Goal: Entertainment & Leisure: Browse casually

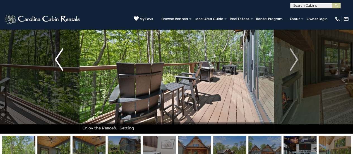
scroll to position [99, 0]
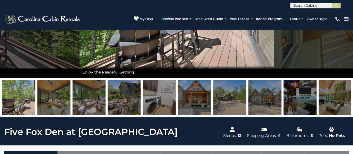
click at [13, 96] on img at bounding box center [18, 97] width 33 height 35
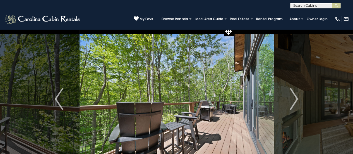
scroll to position [0, 0]
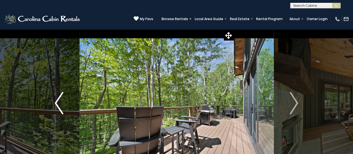
click at [64, 97] on button "Previous" at bounding box center [59, 103] width 41 height 148
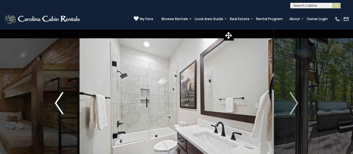
click at [64, 97] on button "Previous" at bounding box center [59, 103] width 41 height 148
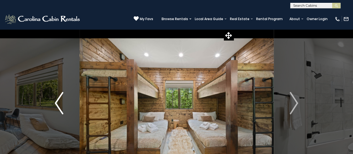
click at [63, 97] on img "Previous" at bounding box center [59, 103] width 8 height 22
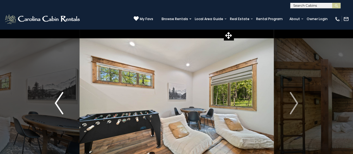
click at [63, 97] on img "Previous" at bounding box center [59, 103] width 8 height 22
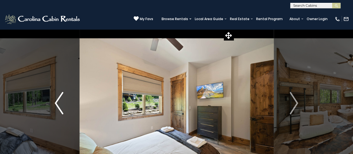
click at [63, 97] on img "Previous" at bounding box center [59, 103] width 8 height 22
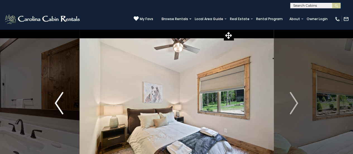
click at [63, 97] on img "Previous" at bounding box center [59, 103] width 8 height 22
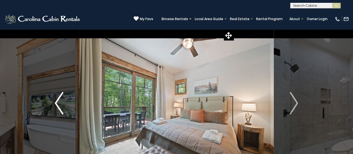
click at [63, 97] on img "Previous" at bounding box center [59, 103] width 8 height 22
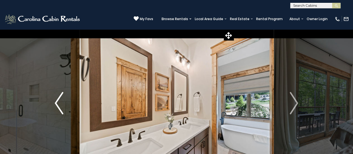
click at [63, 97] on img "Previous" at bounding box center [59, 103] width 8 height 22
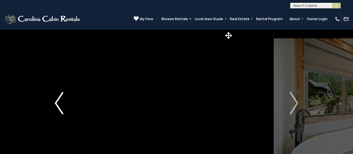
click at [63, 97] on img "Previous" at bounding box center [59, 103] width 8 height 22
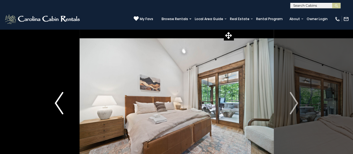
click at [63, 97] on img "Previous" at bounding box center [59, 103] width 8 height 22
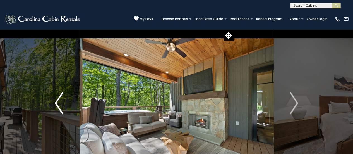
click at [63, 97] on img "Previous" at bounding box center [59, 103] width 8 height 22
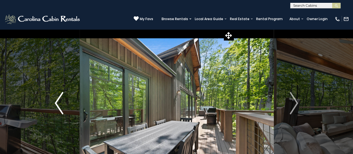
click at [63, 97] on img "Previous" at bounding box center [59, 103] width 8 height 22
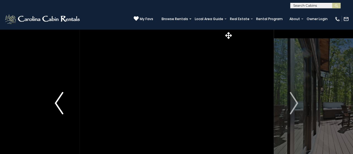
click at [63, 97] on img "Previous" at bounding box center [59, 103] width 8 height 22
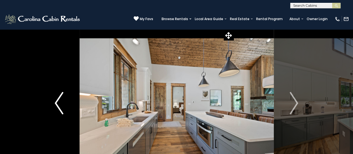
click at [63, 97] on img "Previous" at bounding box center [59, 103] width 8 height 22
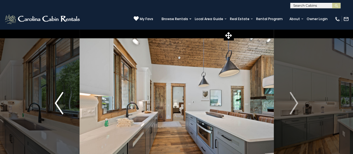
click at [63, 97] on img "Previous" at bounding box center [59, 103] width 8 height 22
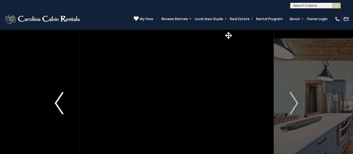
click at [63, 97] on img "Previous" at bounding box center [59, 103] width 8 height 22
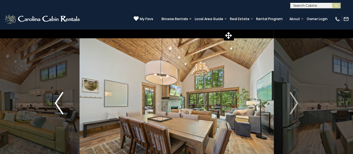
click at [63, 97] on img "Previous" at bounding box center [59, 103] width 8 height 22
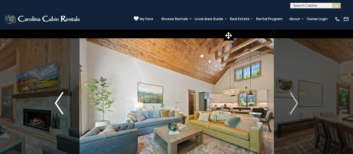
click at [63, 97] on img "Previous" at bounding box center [59, 103] width 8 height 22
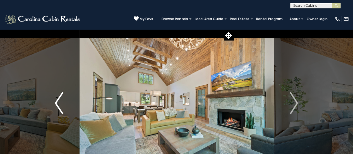
click at [63, 97] on img "Previous" at bounding box center [59, 103] width 8 height 22
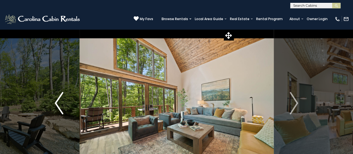
click at [63, 97] on img "Previous" at bounding box center [59, 103] width 8 height 22
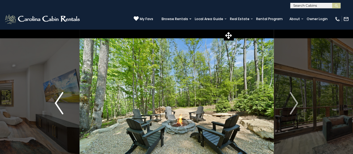
click at [63, 97] on img "Previous" at bounding box center [59, 103] width 8 height 22
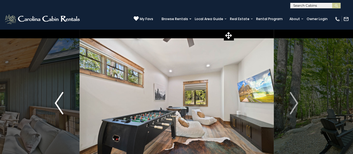
click at [63, 97] on img "Previous" at bounding box center [59, 103] width 8 height 22
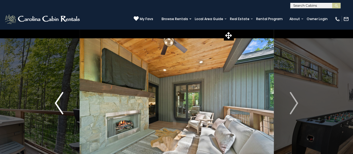
click at [63, 97] on img "Previous" at bounding box center [59, 103] width 8 height 22
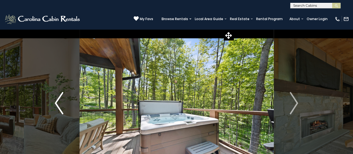
click at [63, 97] on img "Previous" at bounding box center [59, 103] width 8 height 22
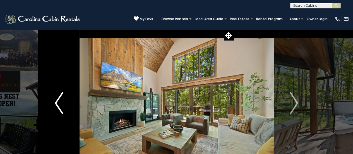
click at [63, 97] on img "Previous" at bounding box center [59, 103] width 8 height 22
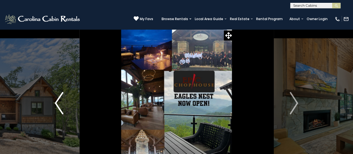
click at [63, 97] on img "Previous" at bounding box center [59, 103] width 8 height 22
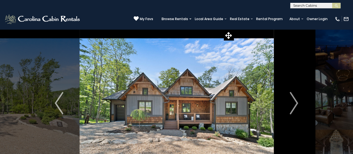
scroll to position [12, 0]
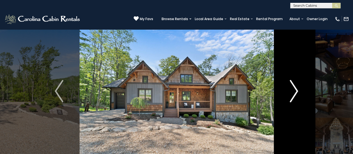
click at [296, 92] on img "Next" at bounding box center [294, 91] width 8 height 22
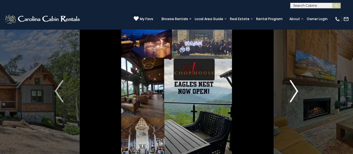
click at [296, 92] on img "Next" at bounding box center [294, 91] width 8 height 22
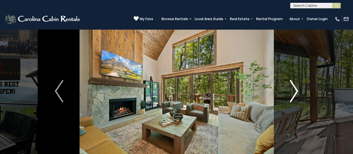
click at [296, 91] on img "Next" at bounding box center [294, 91] width 8 height 22
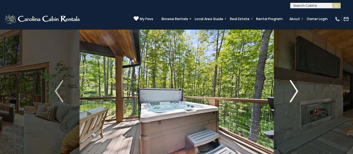
click at [296, 91] on img "Next" at bounding box center [294, 91] width 8 height 22
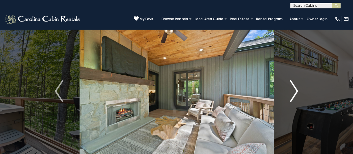
click at [296, 91] on img "Next" at bounding box center [294, 91] width 8 height 22
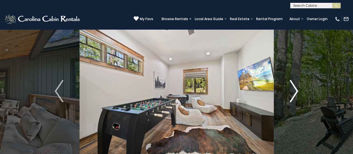
click at [296, 91] on img "Next" at bounding box center [294, 91] width 8 height 22
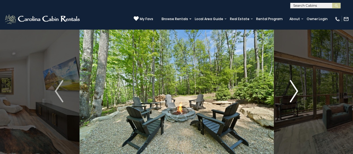
click at [296, 91] on img "Next" at bounding box center [294, 91] width 8 height 22
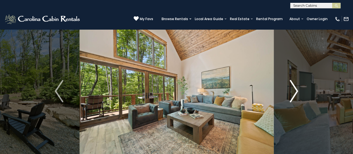
click at [296, 91] on img "Next" at bounding box center [294, 91] width 8 height 22
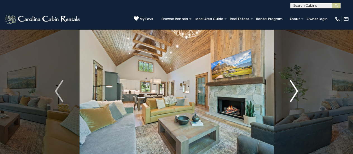
click at [296, 91] on img "Next" at bounding box center [294, 91] width 8 height 22
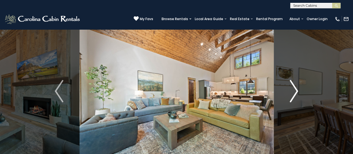
click at [296, 91] on img "Next" at bounding box center [294, 91] width 8 height 22
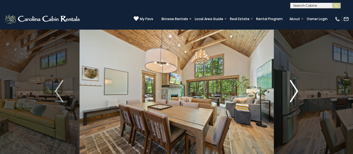
click at [296, 91] on img "Next" at bounding box center [294, 91] width 8 height 22
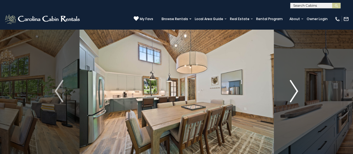
click at [296, 91] on img "Next" at bounding box center [294, 91] width 8 height 22
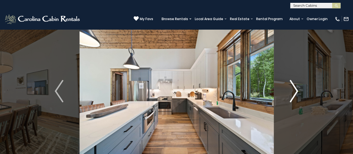
click at [296, 91] on img "Next" at bounding box center [294, 91] width 8 height 22
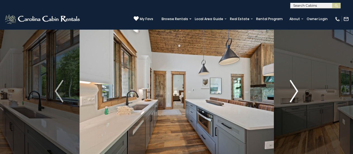
click at [296, 91] on img "Next" at bounding box center [294, 91] width 8 height 22
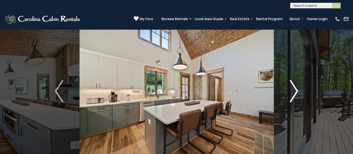
click at [296, 91] on img "Next" at bounding box center [294, 91] width 8 height 22
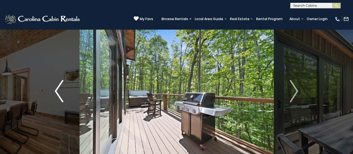
click at [62, 84] on img "Previous" at bounding box center [59, 91] width 8 height 22
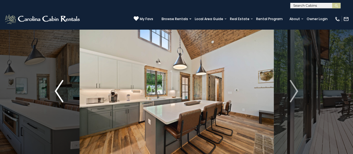
click at [62, 84] on img "Previous" at bounding box center [59, 91] width 8 height 22
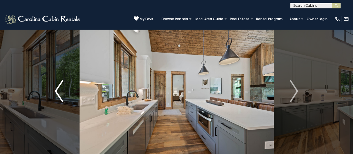
click at [62, 84] on img "Previous" at bounding box center [59, 91] width 8 height 22
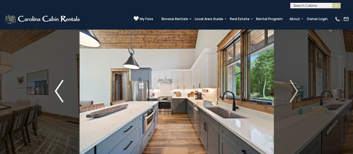
click at [62, 84] on img "Previous" at bounding box center [59, 91] width 8 height 22
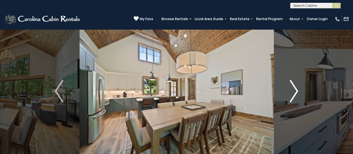
click at [291, 90] on img "Next" at bounding box center [294, 91] width 8 height 22
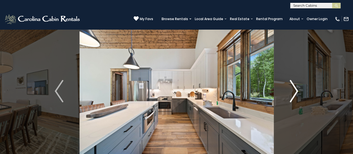
click at [291, 90] on img "Next" at bounding box center [294, 91] width 8 height 22
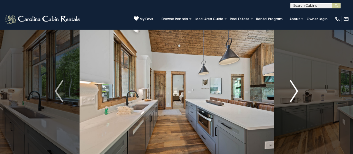
click at [291, 90] on img "Next" at bounding box center [294, 91] width 8 height 22
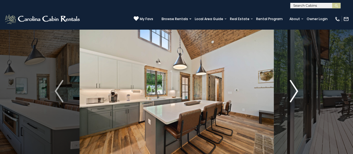
click at [291, 90] on img "Next" at bounding box center [294, 91] width 8 height 22
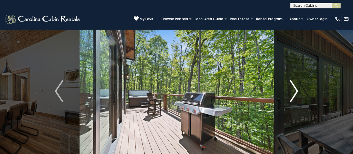
click at [291, 90] on img "Next" at bounding box center [294, 91] width 8 height 22
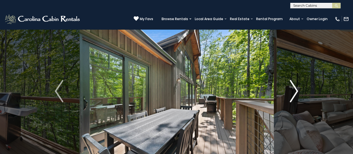
click at [291, 90] on img "Next" at bounding box center [294, 91] width 8 height 22
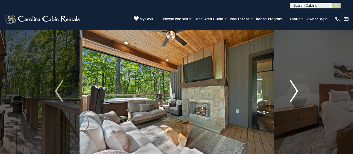
click at [297, 90] on img "Next" at bounding box center [294, 91] width 8 height 22
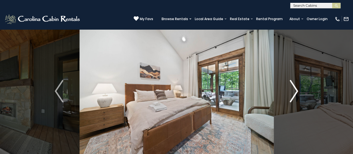
click at [297, 90] on img "Next" at bounding box center [294, 91] width 8 height 22
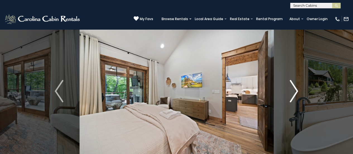
click at [297, 90] on img "Next" at bounding box center [294, 91] width 8 height 22
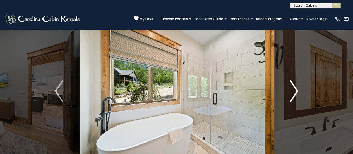
click at [297, 90] on img "Next" at bounding box center [294, 91] width 8 height 22
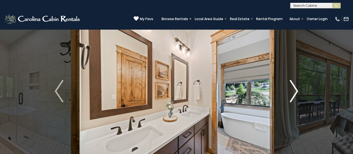
click at [297, 90] on img "Next" at bounding box center [294, 91] width 8 height 22
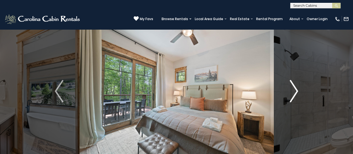
click at [297, 90] on img "Next" at bounding box center [294, 91] width 8 height 22
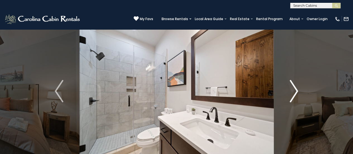
click at [297, 90] on img "Next" at bounding box center [294, 91] width 8 height 22
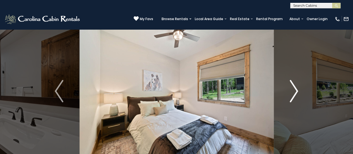
click at [297, 90] on img "Next" at bounding box center [294, 91] width 8 height 22
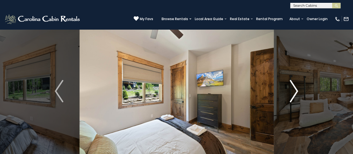
click at [297, 90] on img "Next" at bounding box center [294, 91] width 8 height 22
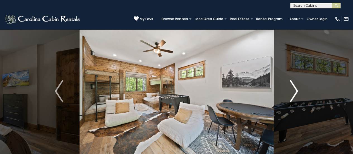
click at [297, 90] on img "Next" at bounding box center [294, 91] width 8 height 22
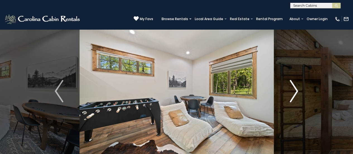
click at [296, 92] on img "Next" at bounding box center [294, 91] width 8 height 22
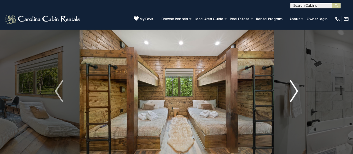
click at [296, 92] on img "Next" at bounding box center [294, 91] width 8 height 22
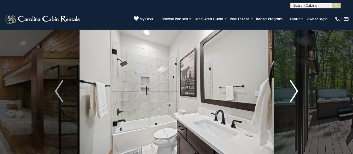
click at [296, 92] on img "Next" at bounding box center [294, 91] width 8 height 22
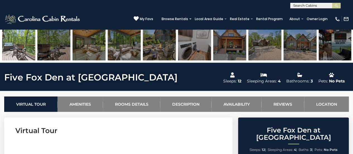
scroll to position [59, 0]
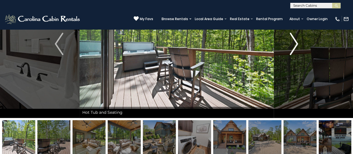
click at [293, 51] on img "Next" at bounding box center [294, 44] width 8 height 22
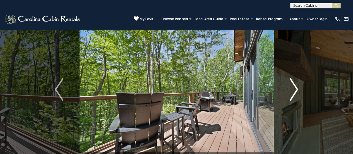
scroll to position [13, 0]
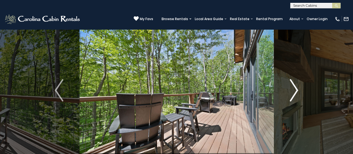
click at [295, 97] on img "Next" at bounding box center [294, 90] width 8 height 22
